Goal: Task Accomplishment & Management: Manage account settings

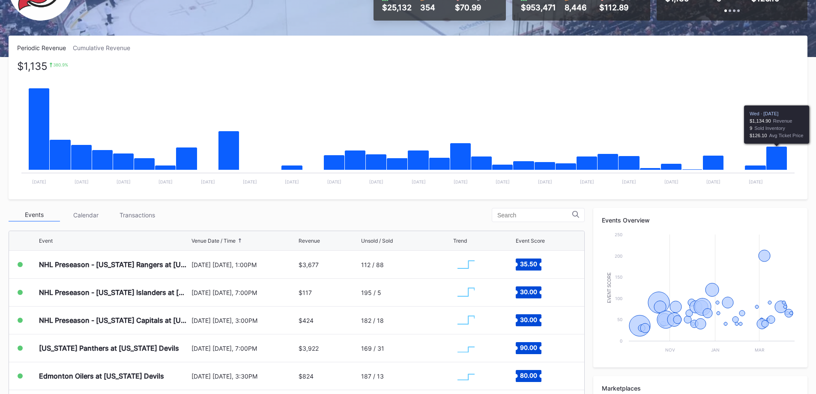
scroll to position [128, 0]
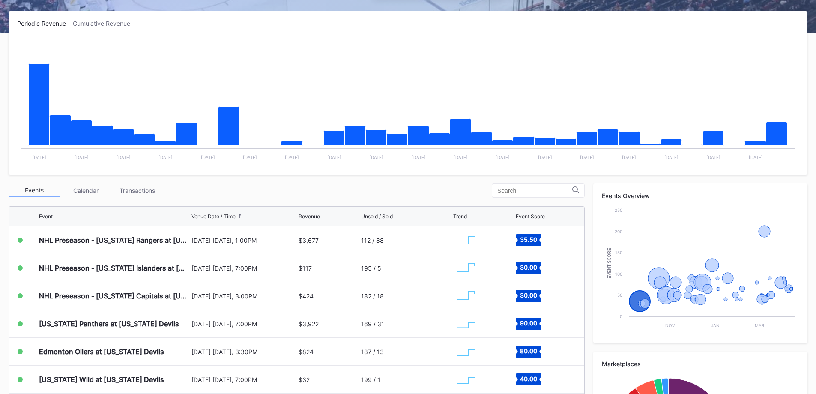
click at [162, 192] on div "Events Calendar Transactions" at bounding box center [297, 190] width 576 height 14
click at [155, 190] on div "Transactions" at bounding box center [136, 190] width 51 height 13
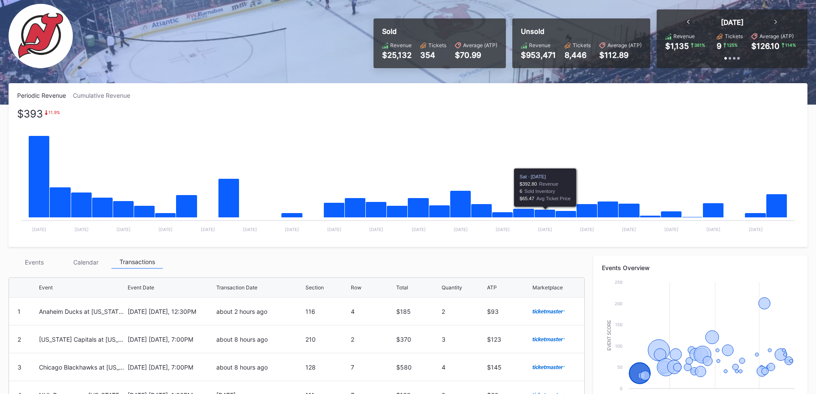
scroll to position [0, 0]
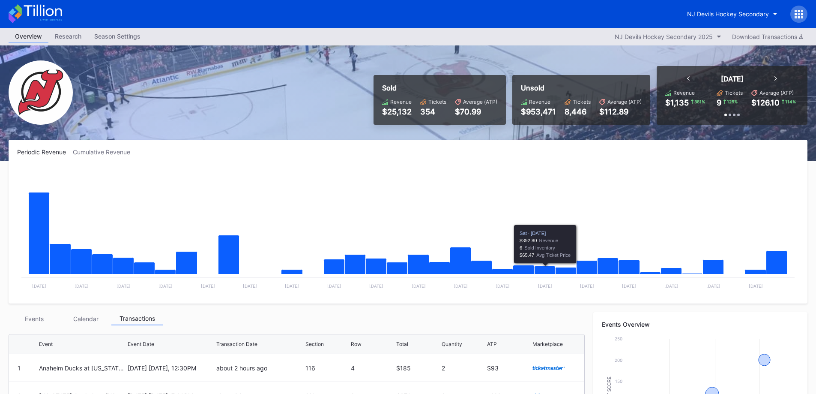
click at [728, 12] on div "NJ Devils Hockey Secondary" at bounding box center [728, 13] width 82 height 7
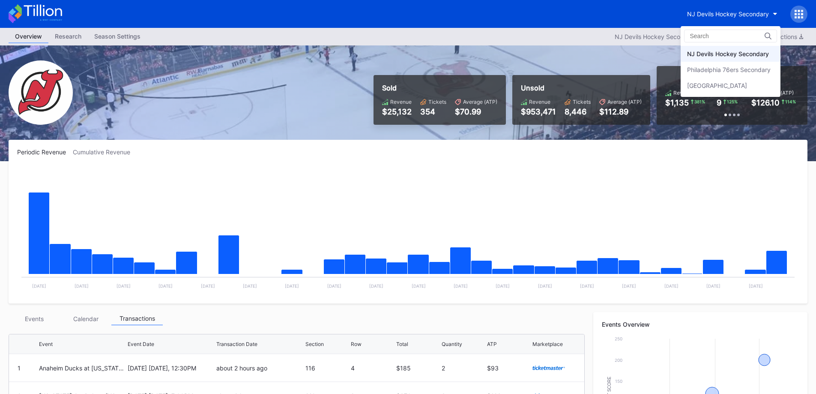
click at [713, 72] on div "Philadelphia 76ers Secondary" at bounding box center [729, 69] width 84 height 7
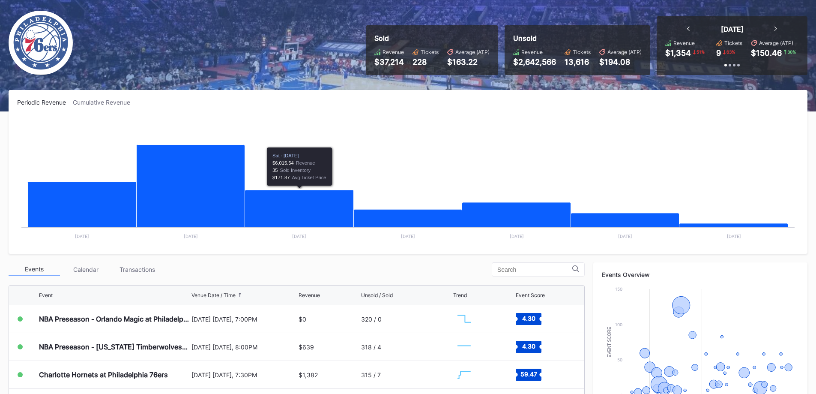
scroll to position [128, 0]
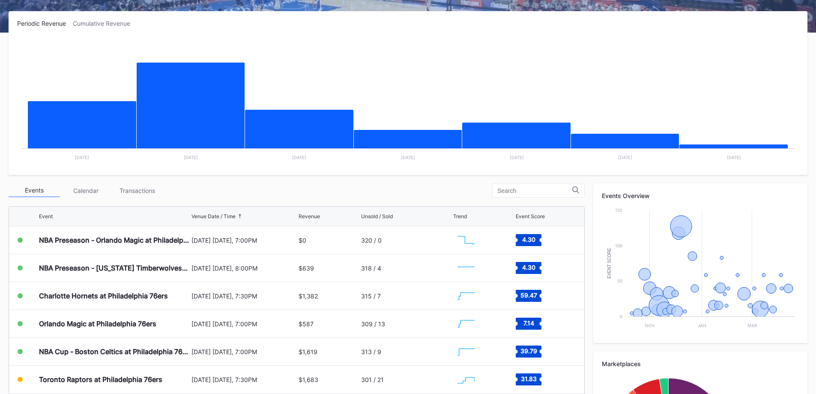
click at [146, 188] on div "Transactions" at bounding box center [136, 190] width 51 height 13
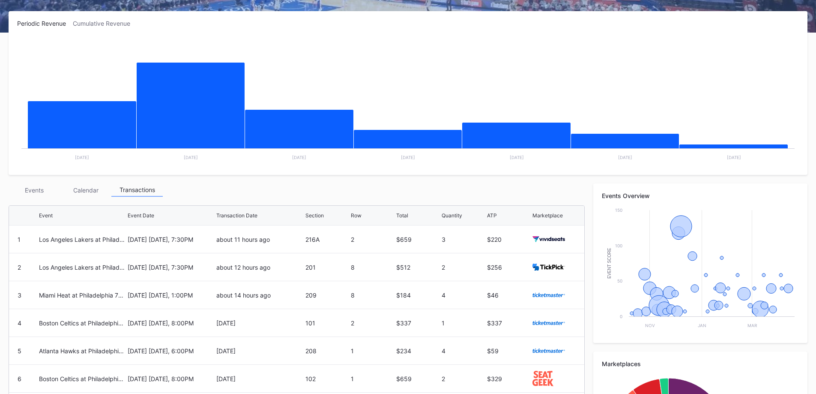
scroll to position [171, 0]
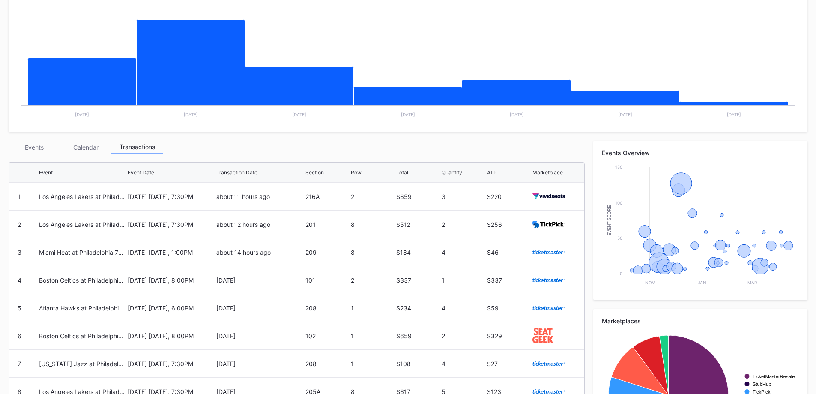
click at [204, 201] on div "December 7 Sunday, 7:30PM" at bounding box center [171, 195] width 87 height 27
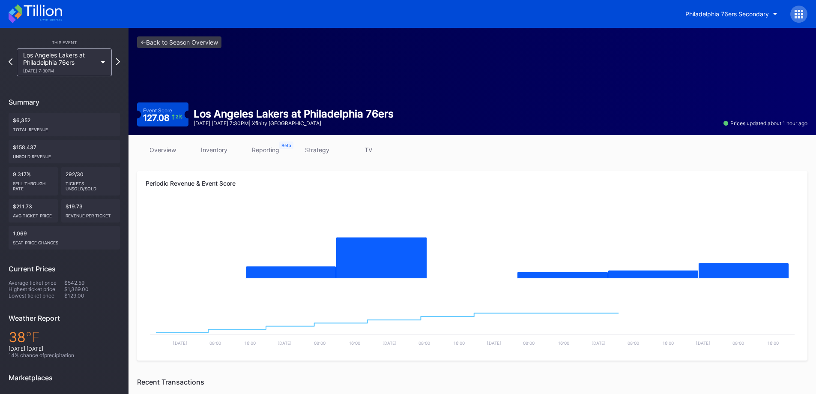
click at [207, 146] on link "inventory" at bounding box center [213, 149] width 51 height 12
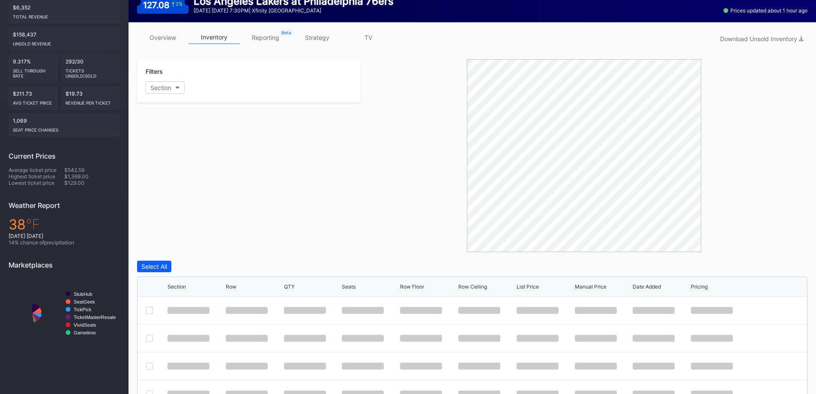
scroll to position [219, 0]
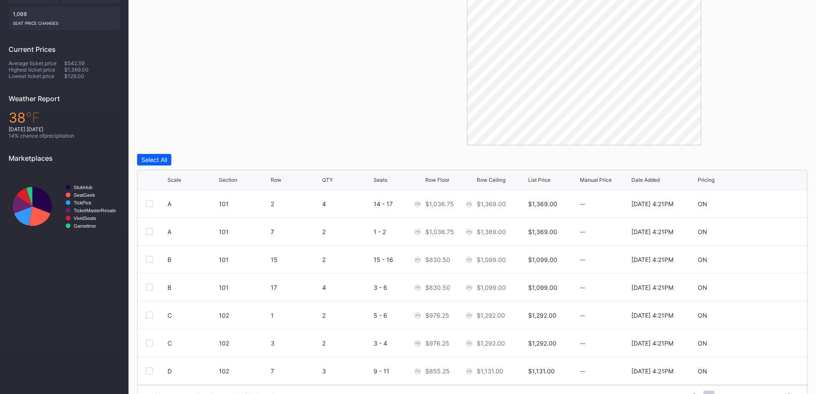
click at [180, 180] on div "Scale" at bounding box center [174, 179] width 14 height 6
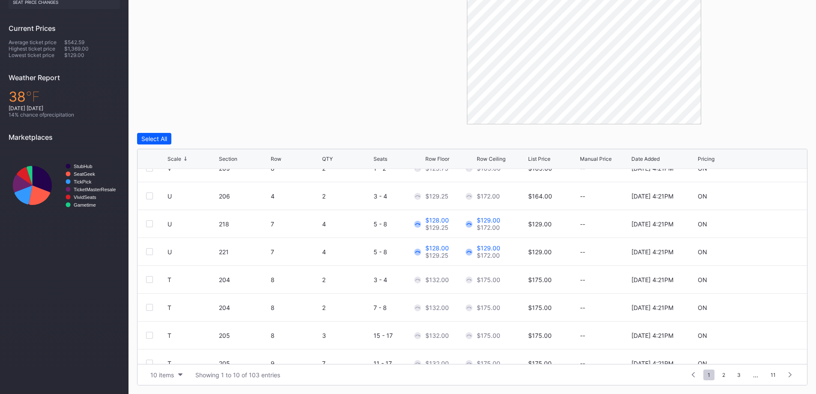
scroll to position [0, 0]
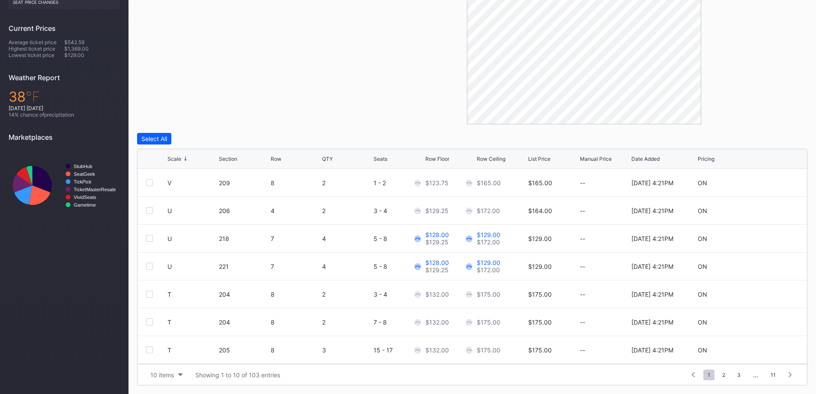
click at [770, 294] on icon at bounding box center [773, 294] width 6 height 6
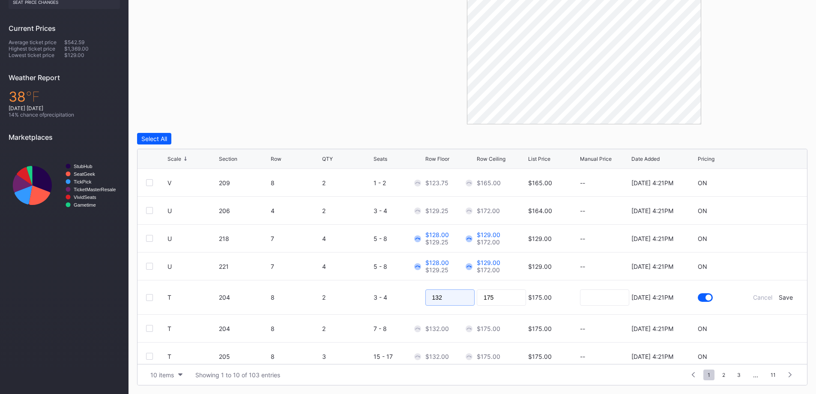
click at [462, 294] on input "132" at bounding box center [449, 297] width 49 height 16
type input "132"
type input "135"
click at [779, 297] on div "Save" at bounding box center [786, 296] width 14 height 7
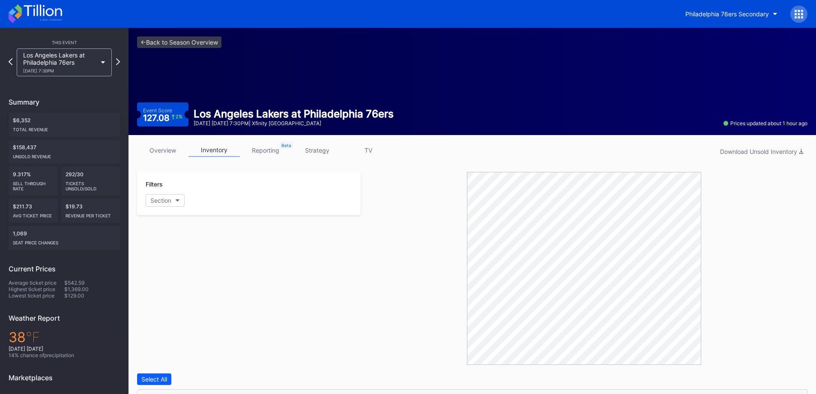
click at [172, 151] on link "overview" at bounding box center [162, 149] width 51 height 13
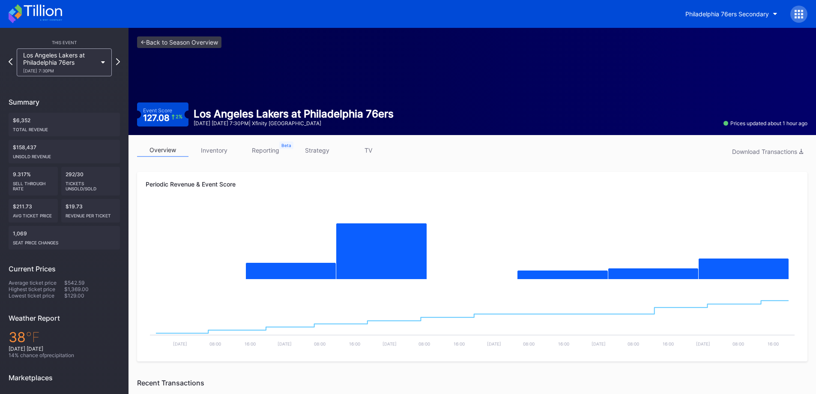
click at [201, 148] on link "inventory" at bounding box center [213, 149] width 51 height 13
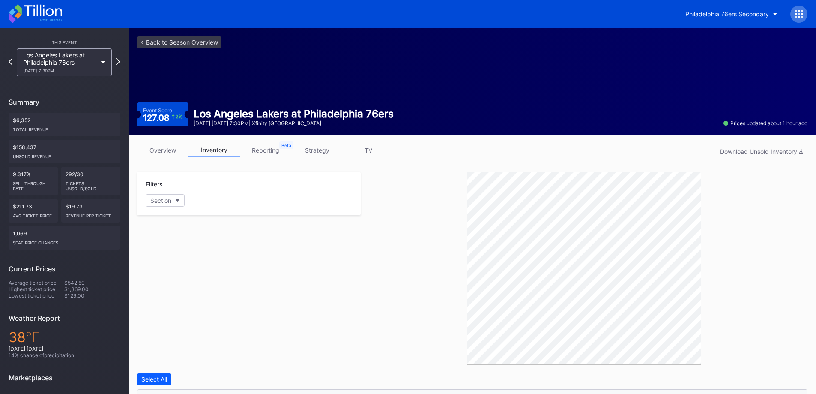
click at [170, 205] on button "Section" at bounding box center [165, 200] width 39 height 12
click at [192, 245] on div "101" at bounding box center [196, 248] width 100 height 16
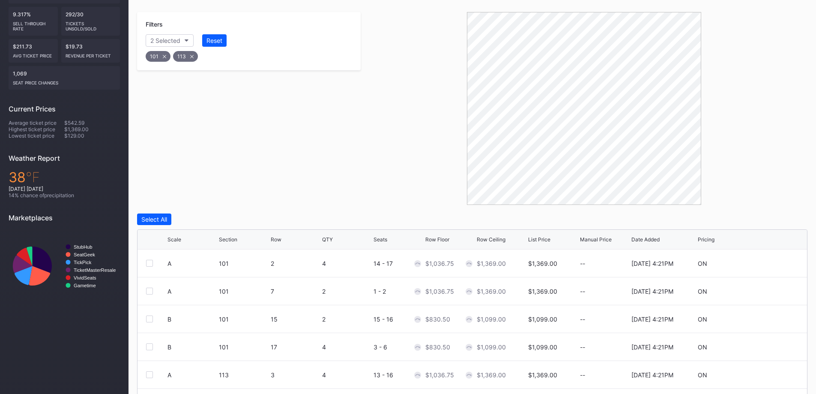
scroll to position [240, 0]
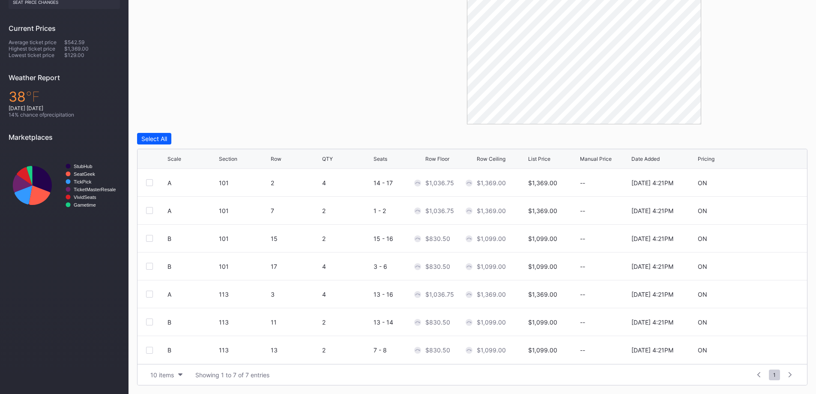
click at [289, 155] on div "Scale Section Row QTY Seats Row Floor Row Ceiling List Price Manual Price Date …" at bounding box center [471, 159] width 669 height 20
click at [281, 156] on div "Row" at bounding box center [295, 158] width 49 height 6
click at [775, 181] on icon at bounding box center [773, 182] width 6 height 6
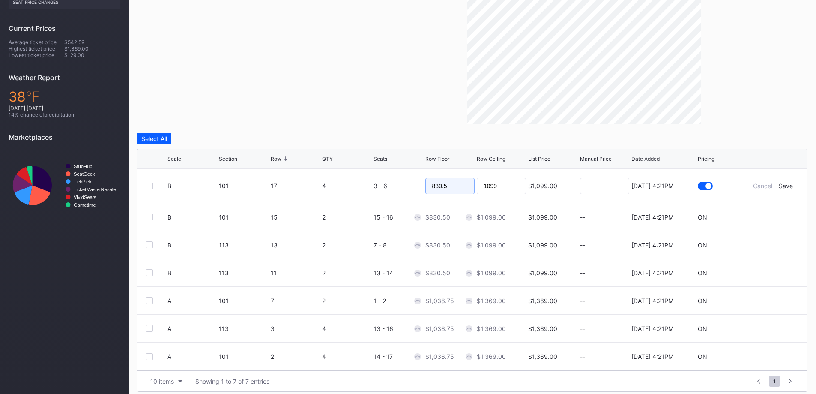
click at [442, 180] on input "830.5" at bounding box center [449, 186] width 49 height 16
type input "705"
type input "710"
click at [785, 185] on div "Save" at bounding box center [786, 185] width 14 height 7
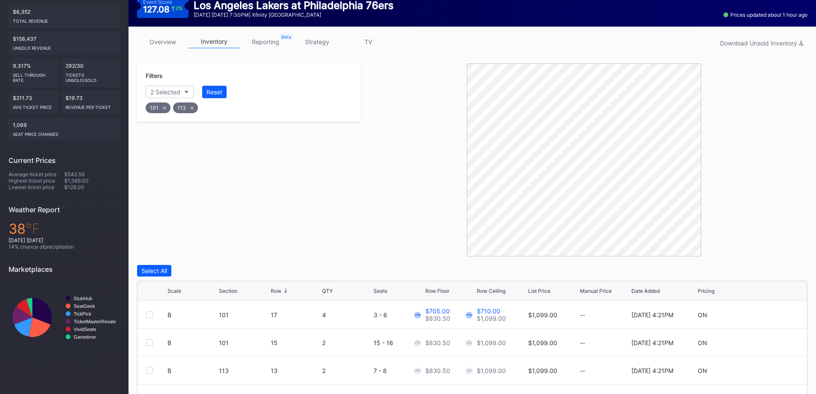
scroll to position [0, 0]
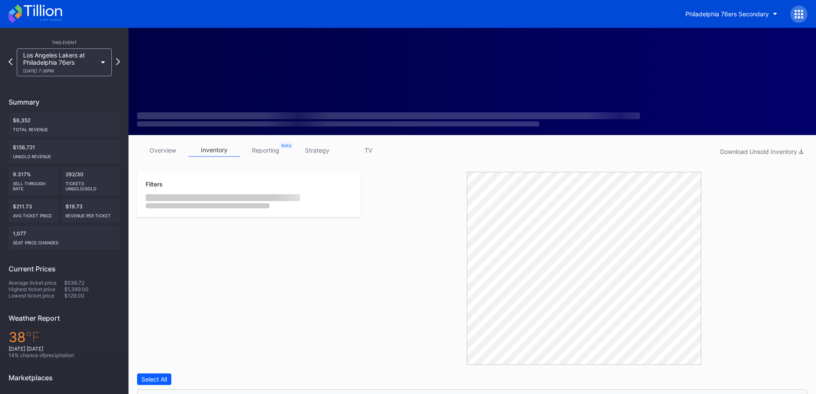
click at [38, 16] on icon at bounding box center [36, 13] width 54 height 19
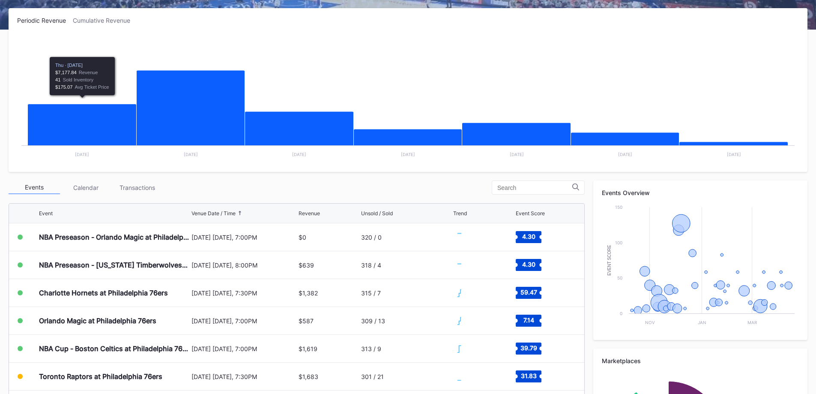
scroll to position [214, 0]
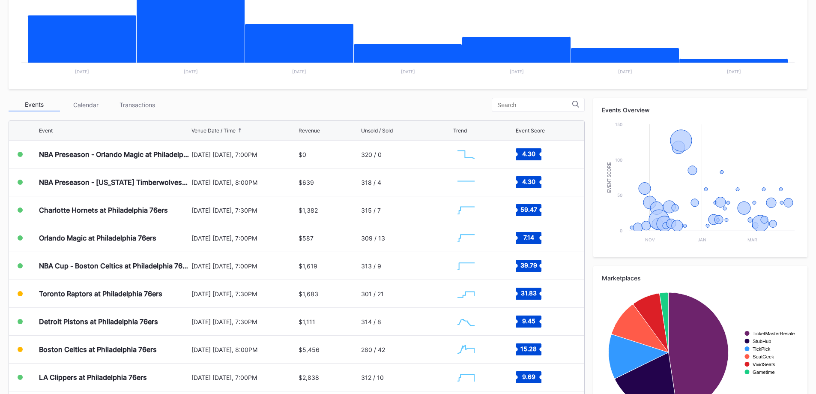
click at [132, 101] on div "Transactions" at bounding box center [136, 104] width 51 height 13
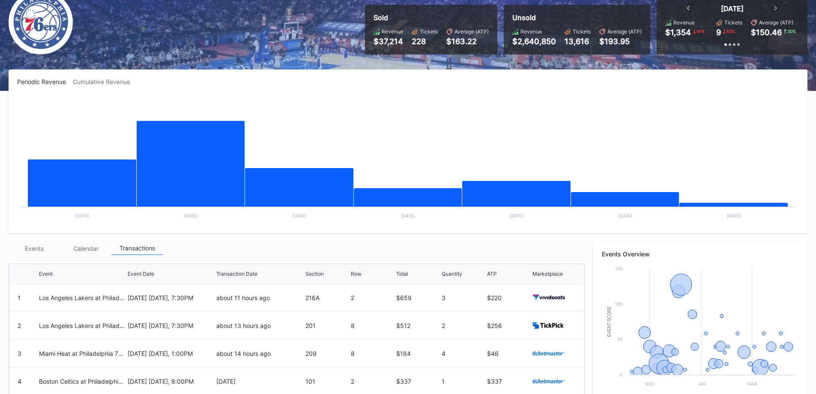
scroll to position [0, 0]
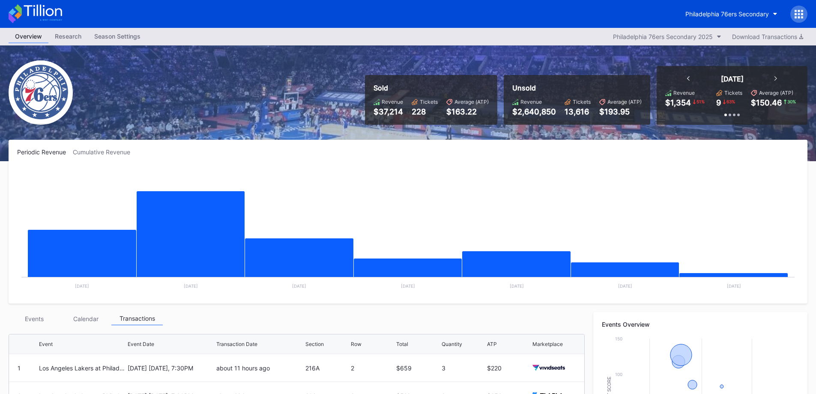
click at [743, 13] on div "Philadelphia 76ers Secondary" at bounding box center [727, 13] width 84 height 7
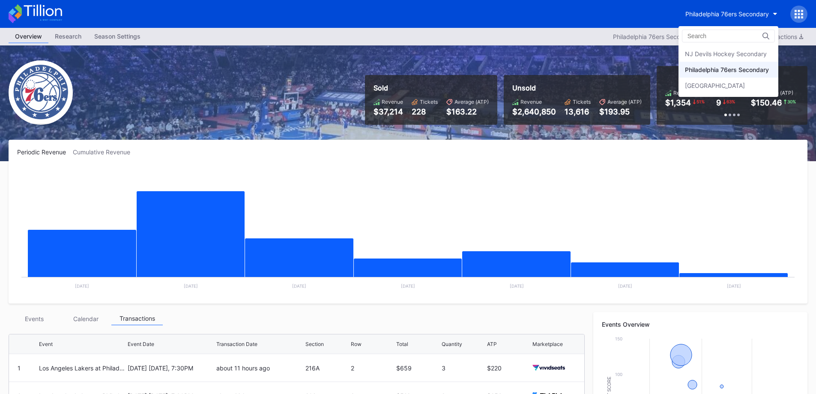
click at [734, 59] on div "NJ Devils Hockey Secondary" at bounding box center [728, 54] width 100 height 16
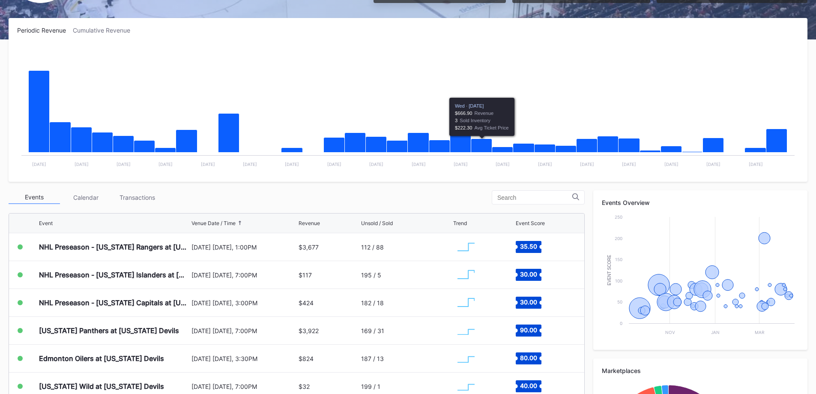
scroll to position [171, 0]
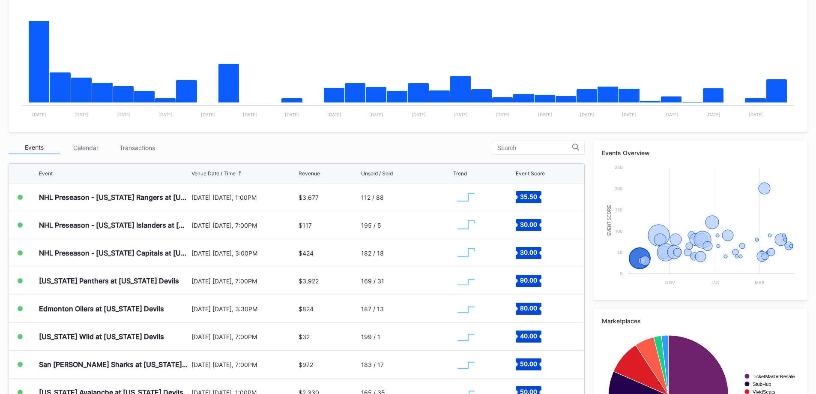
click at [137, 141] on div "Transactions" at bounding box center [136, 147] width 51 height 13
